Goal: Find specific page/section: Find specific page/section

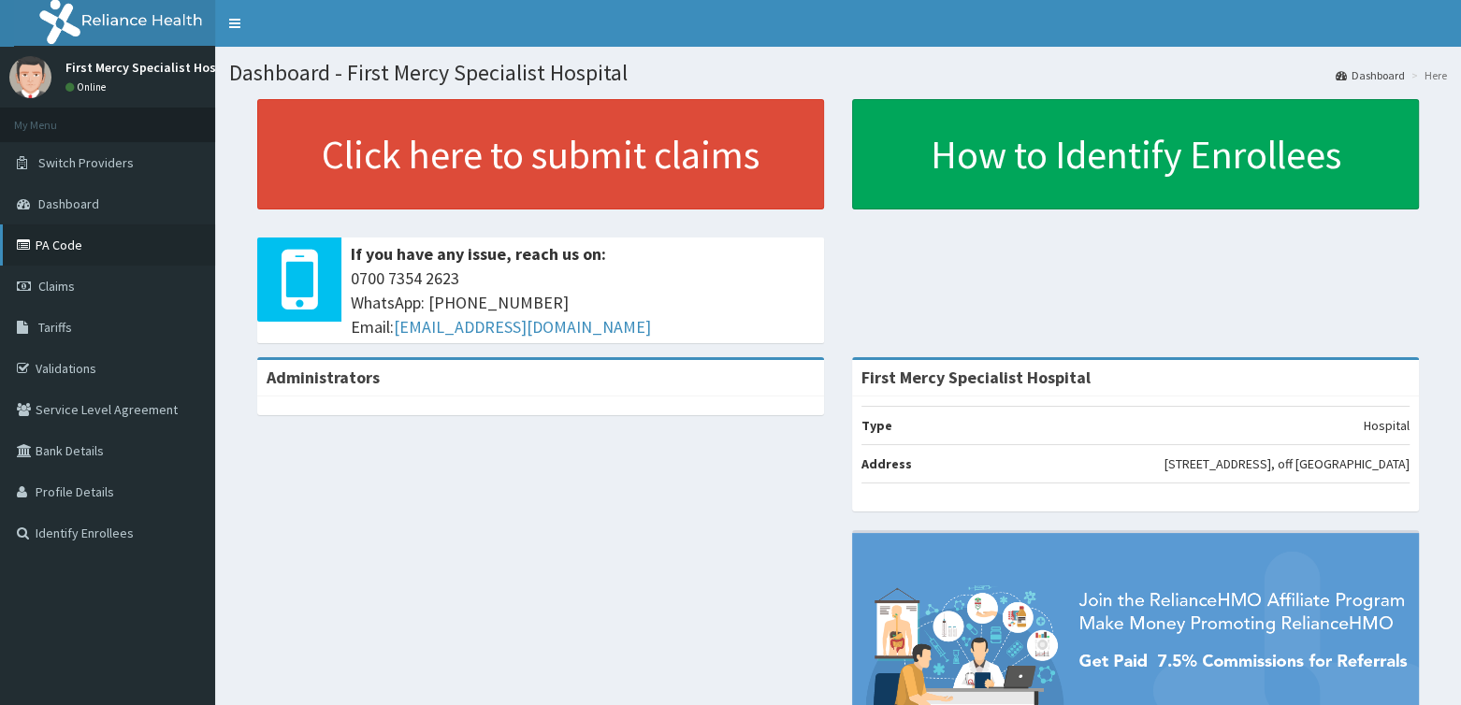
click at [54, 238] on link "PA Code" at bounding box center [107, 244] width 215 height 41
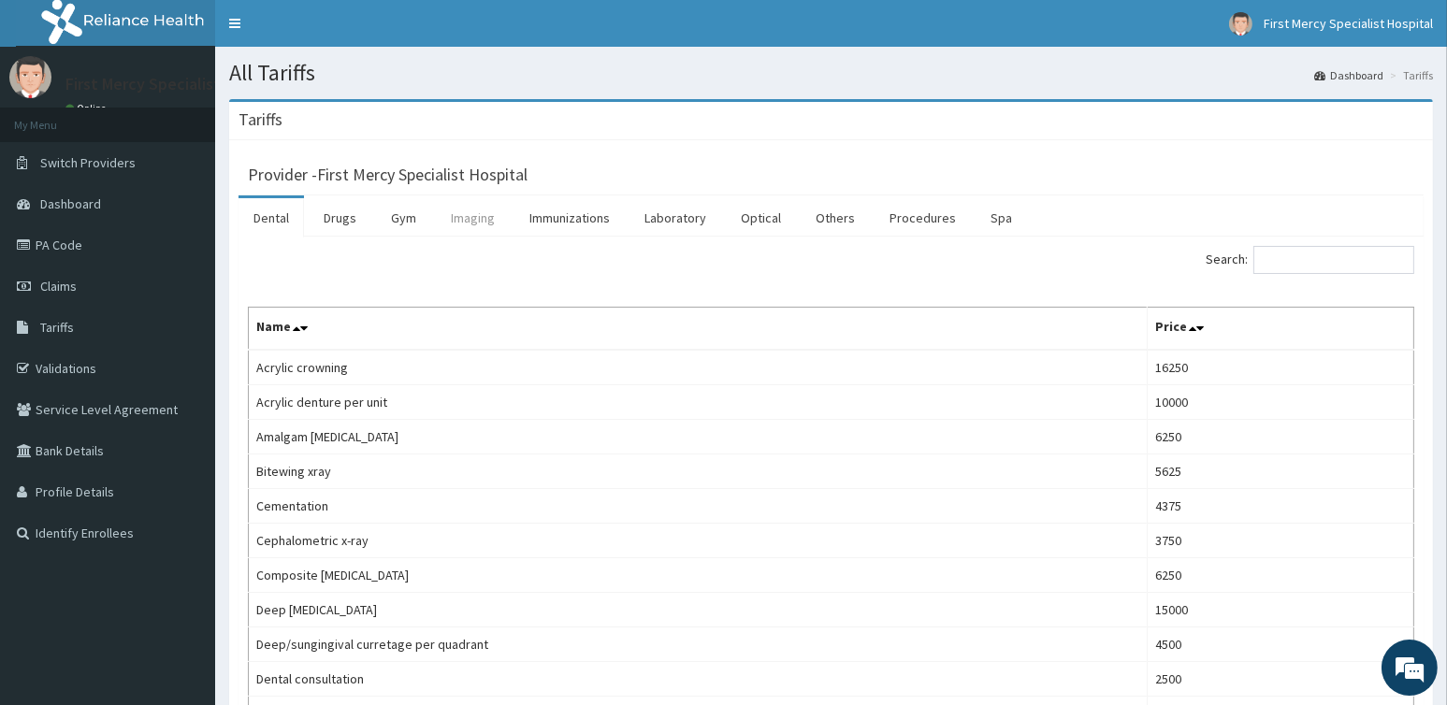
click at [496, 219] on link "Imaging" at bounding box center [473, 217] width 74 height 39
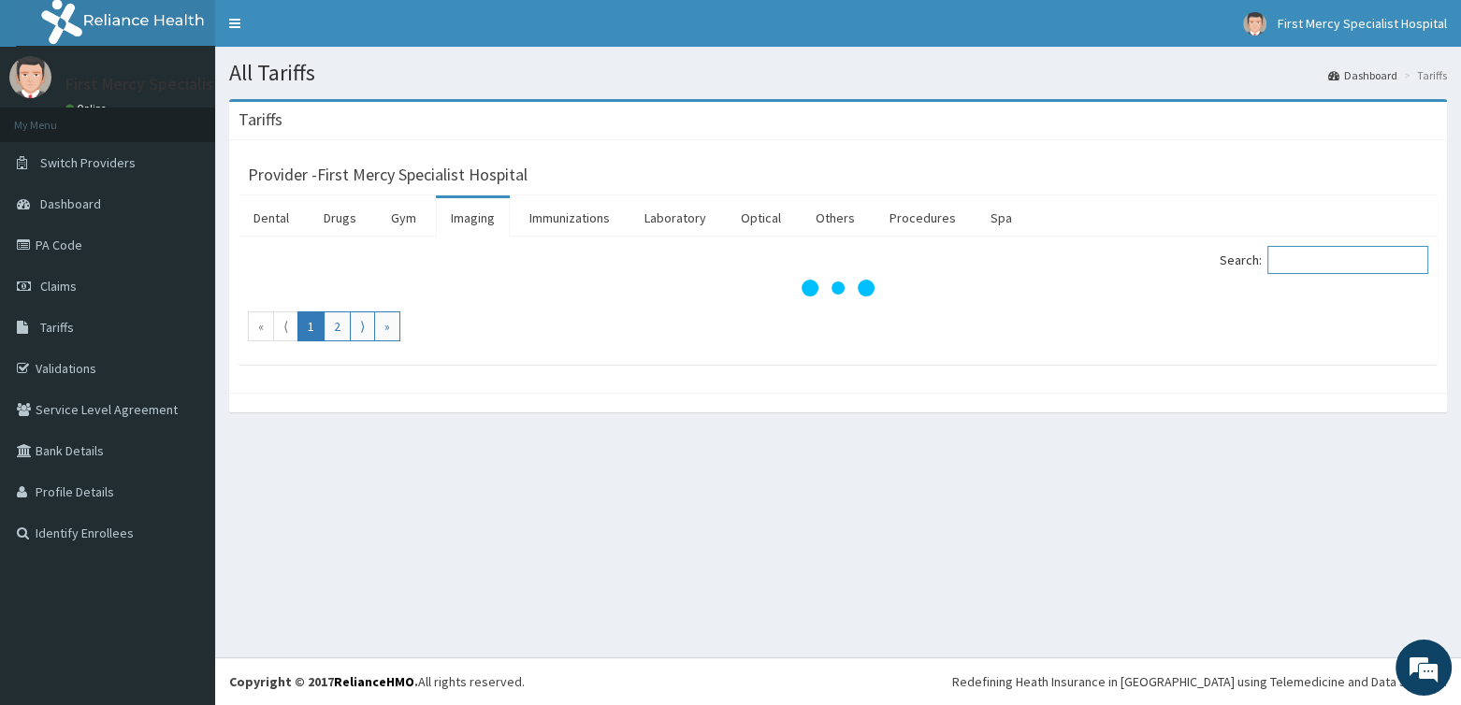
click at [1305, 260] on input "Search:" at bounding box center [1347, 260] width 161 height 28
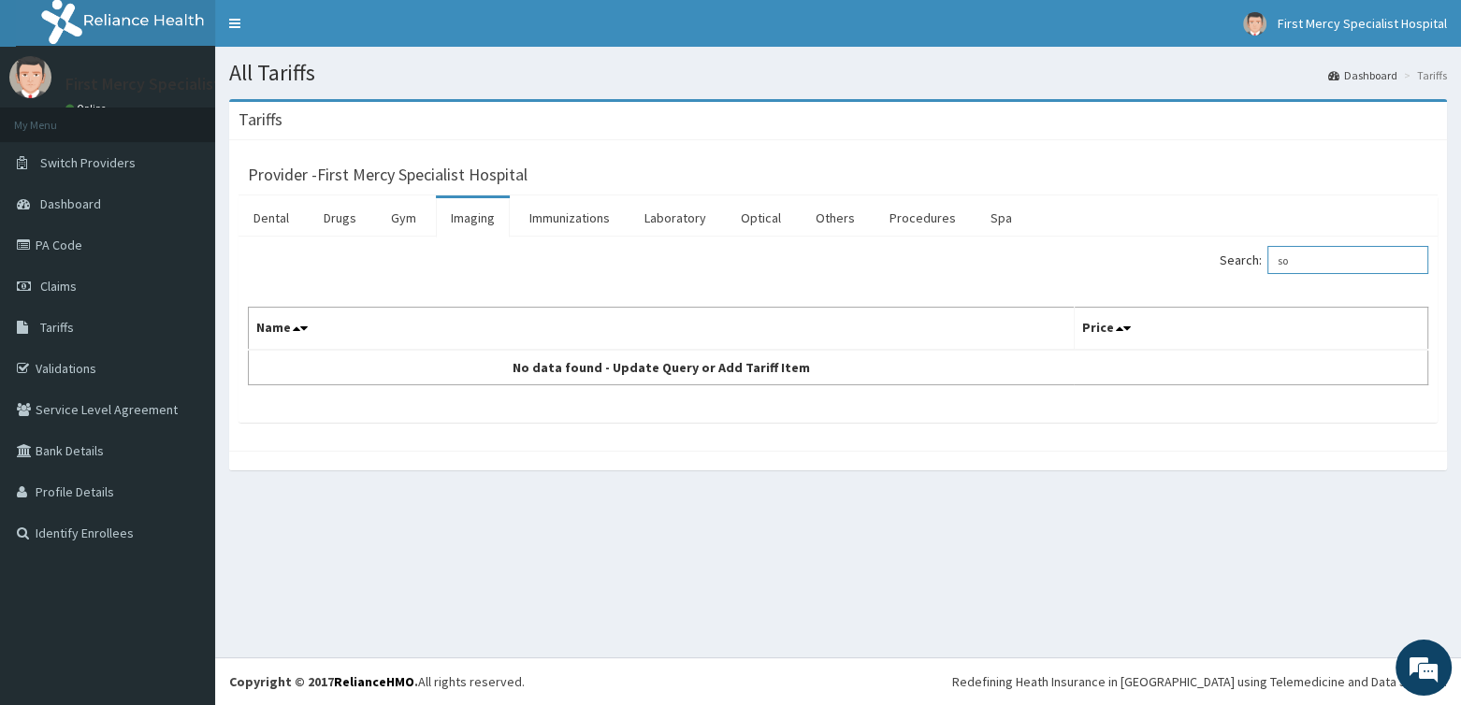
type input "s"
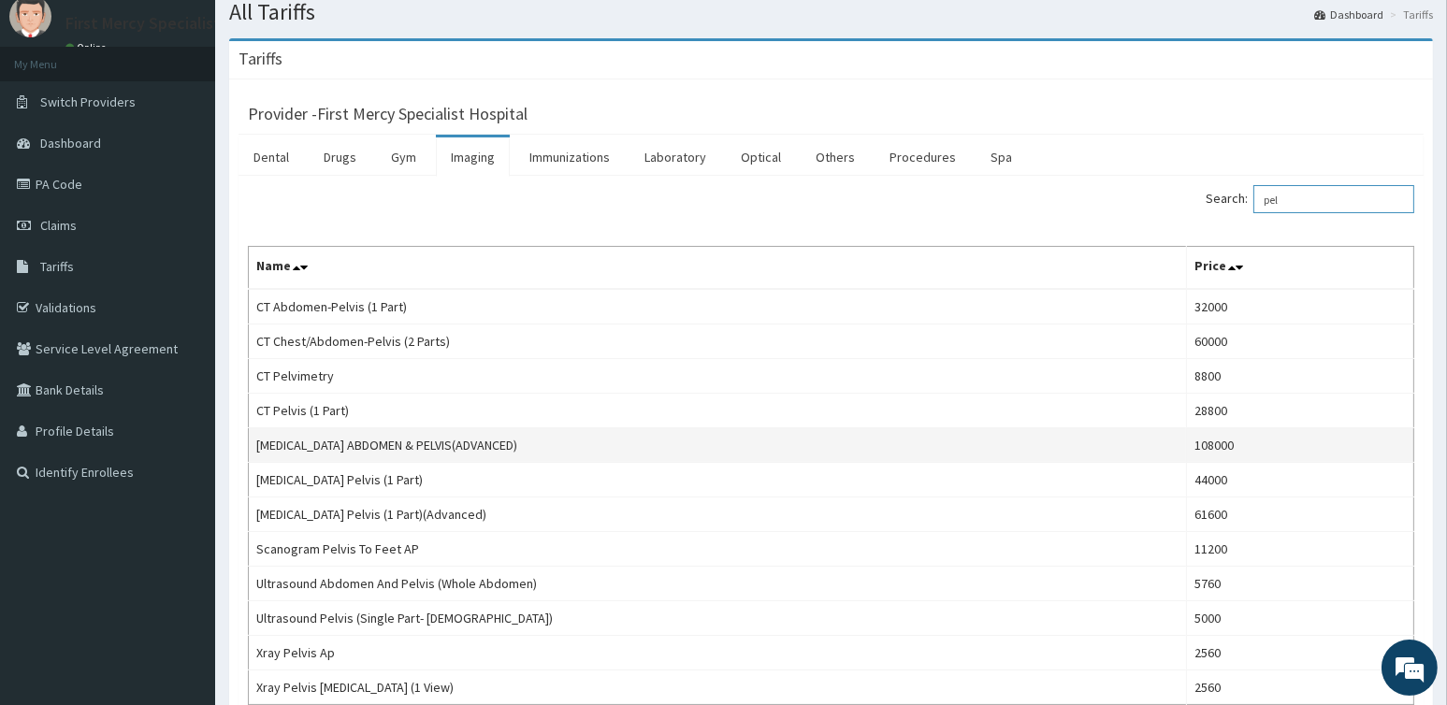
scroll to position [94, 0]
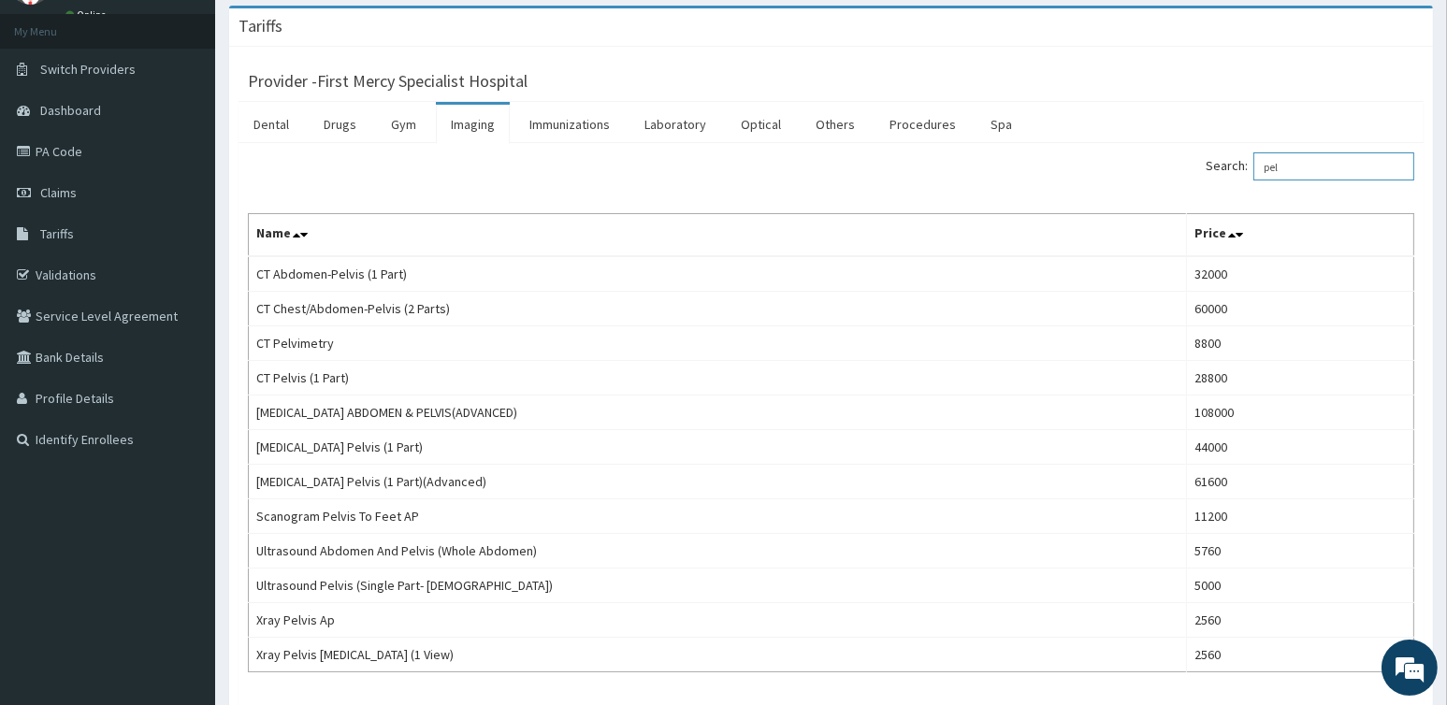
type input "pel"
click at [181, 553] on aside "First Mercy Specialist Hospital Online My Menu Switch Providers Dashboard PA Co…" at bounding box center [107, 372] width 215 height 932
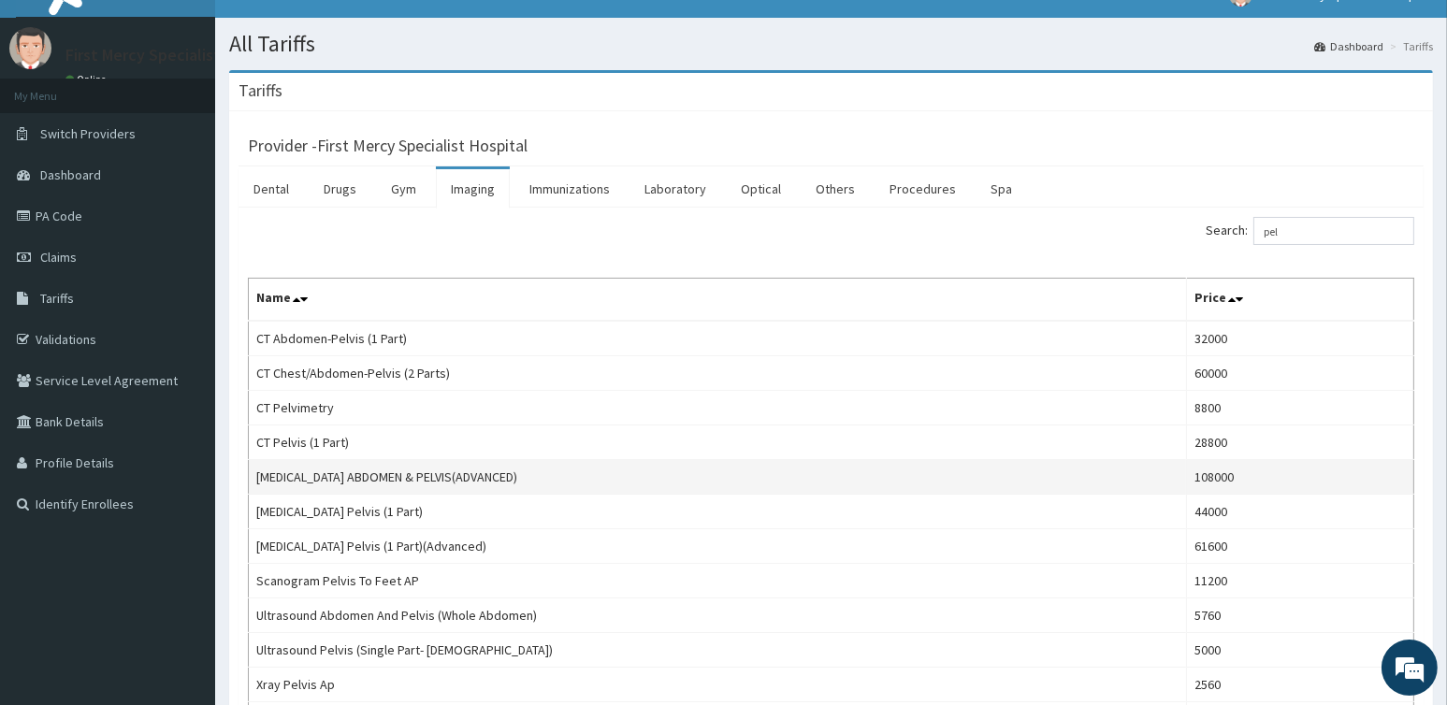
scroll to position [0, 0]
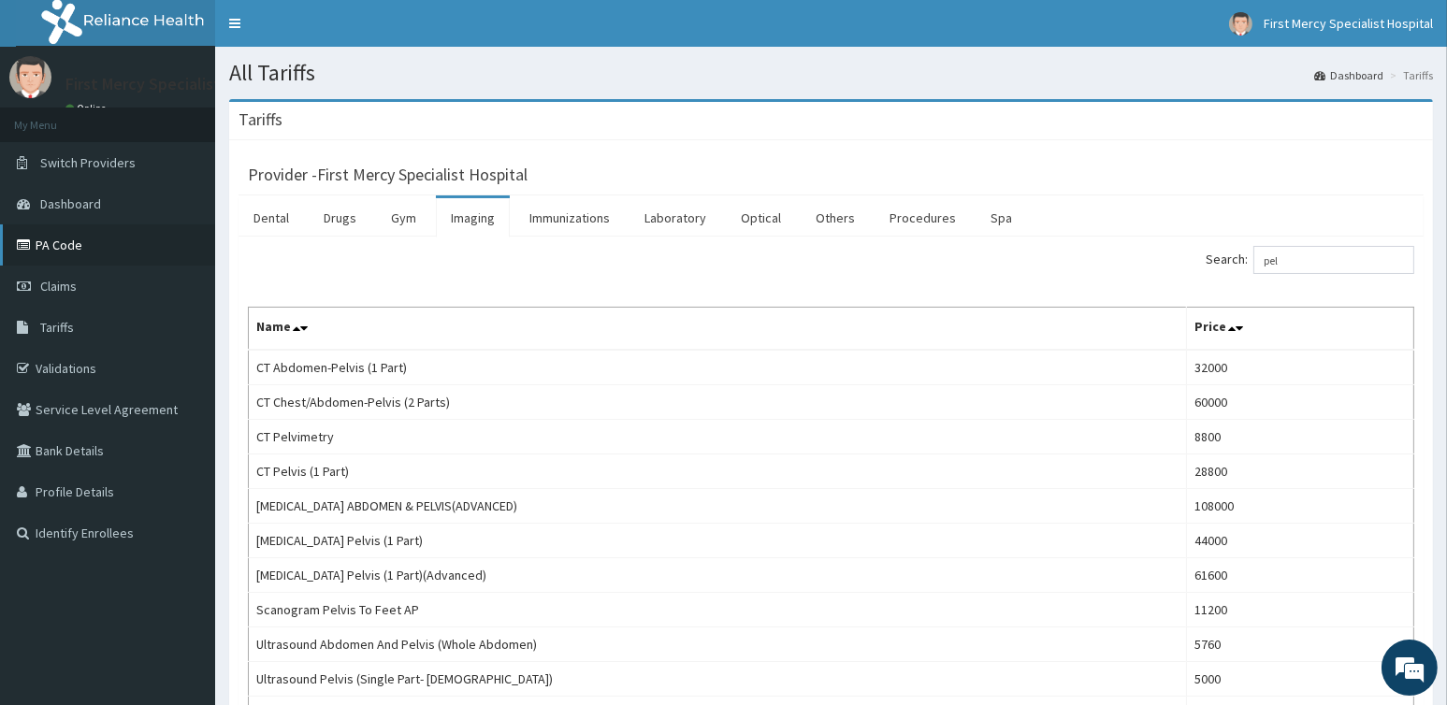
click at [73, 239] on link "PA Code" at bounding box center [107, 244] width 215 height 41
